Goal: Information Seeking & Learning: Find specific fact

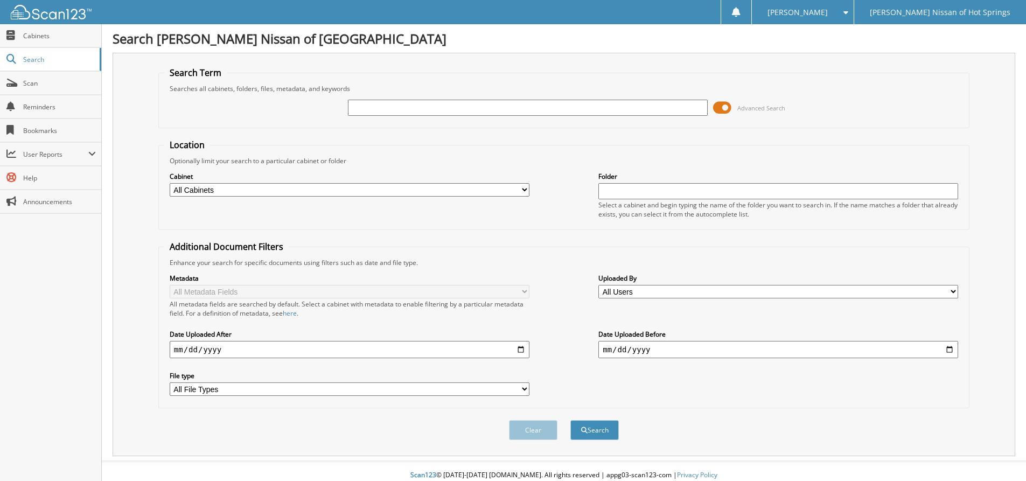
click at [726, 107] on span at bounding box center [722, 108] width 18 height 16
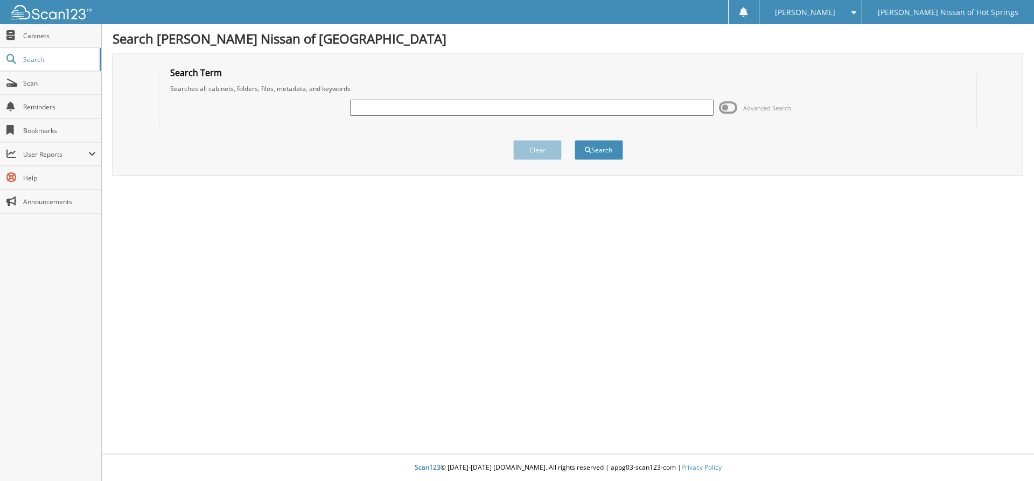
click at [434, 106] on input "text" at bounding box center [531, 108] width 363 height 16
type input "w"
type input "[PERSON_NAME]"
click at [574, 140] on button "Search" at bounding box center [598, 150] width 48 height 20
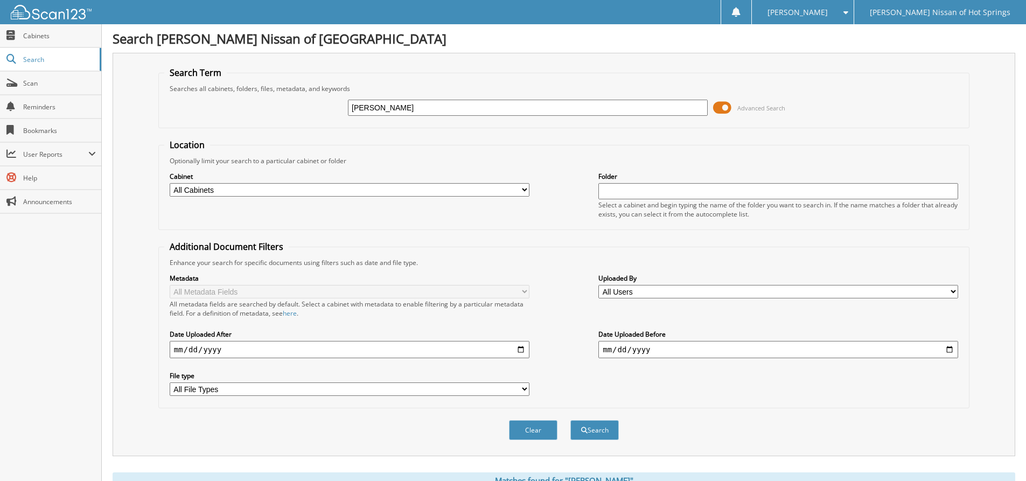
click at [728, 101] on div "brandon wilson Advanced Search" at bounding box center [563, 107] width 799 height 29
click at [727, 109] on span at bounding box center [722, 108] width 18 height 16
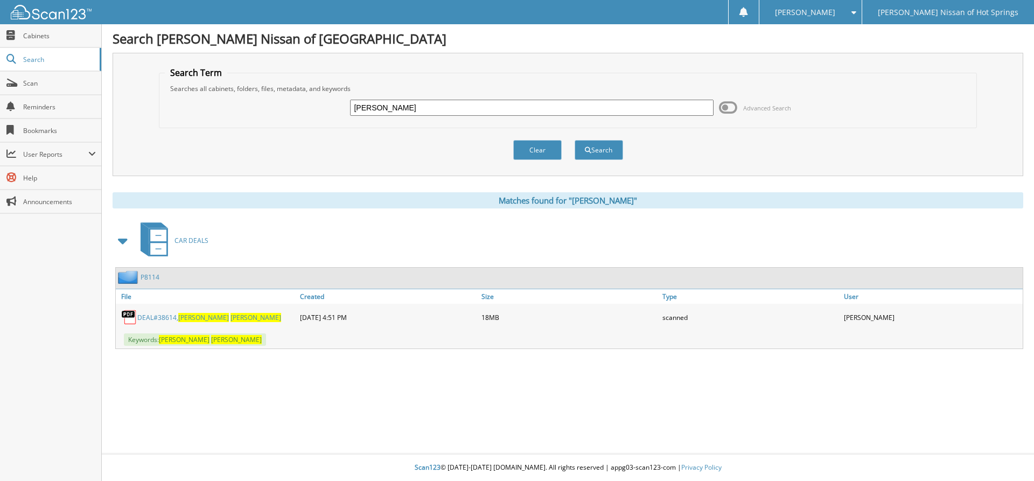
click at [230, 320] on span "WILSON" at bounding box center [255, 317] width 51 height 9
